Goal: Task Accomplishment & Management: Use online tool/utility

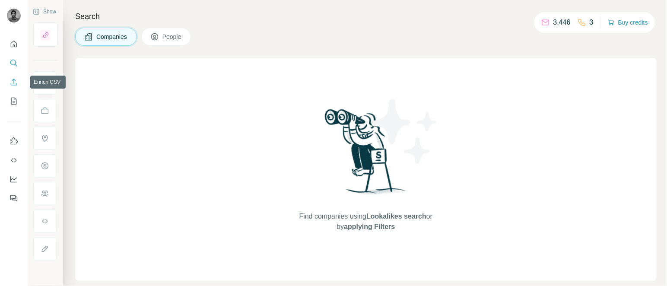
click at [16, 79] on icon "Enrich CSV" at bounding box center [14, 82] width 9 height 9
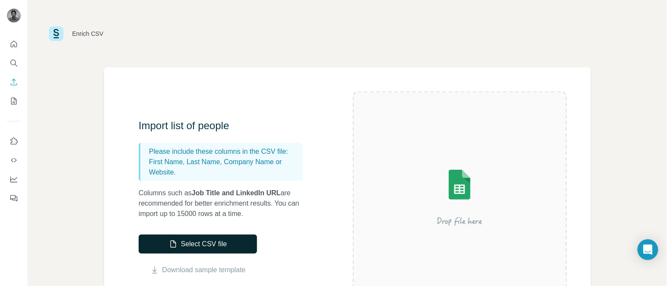
click at [203, 251] on button "Select CSV file" at bounding box center [198, 244] width 118 height 19
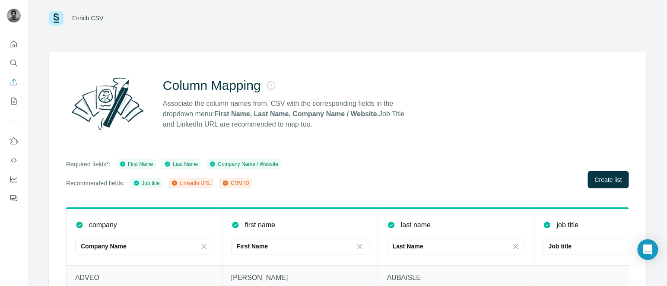
scroll to position [20, 0]
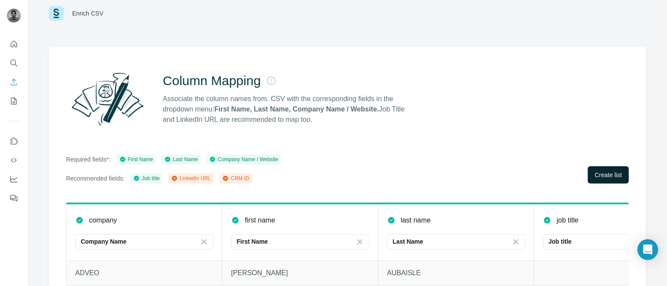
click at [589, 169] on button "Create list" at bounding box center [608, 174] width 41 height 17
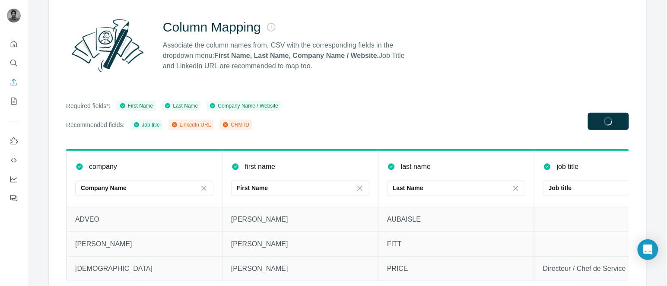
scroll to position [93, 0]
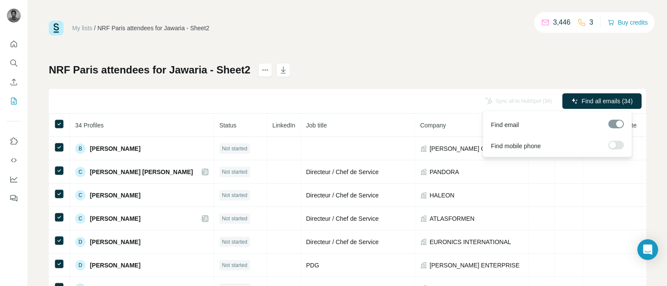
click at [591, 99] on span "Find all emails (34)" at bounding box center [607, 101] width 51 height 9
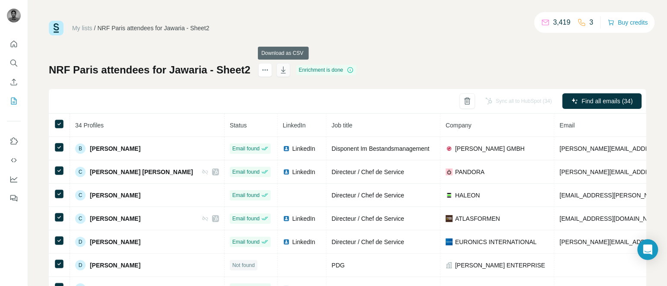
click at [286, 73] on icon "button" at bounding box center [283, 70] width 9 height 9
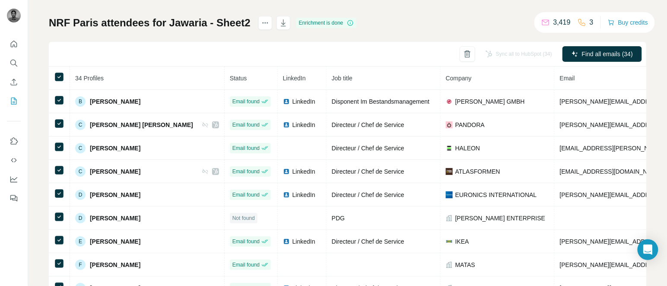
scroll to position [53, 0]
